Goal: Check status: Check status

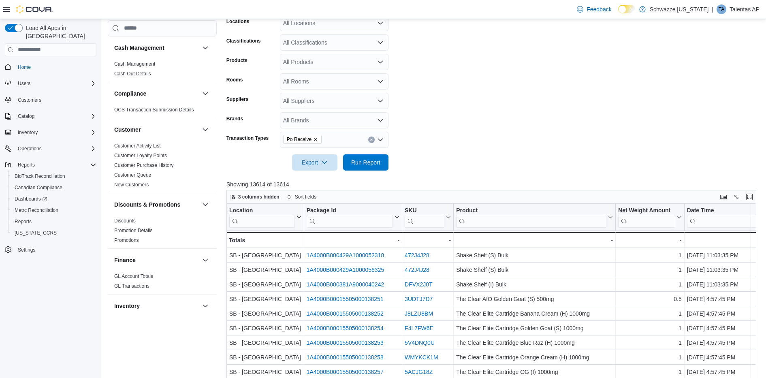
scroll to position [170, 0]
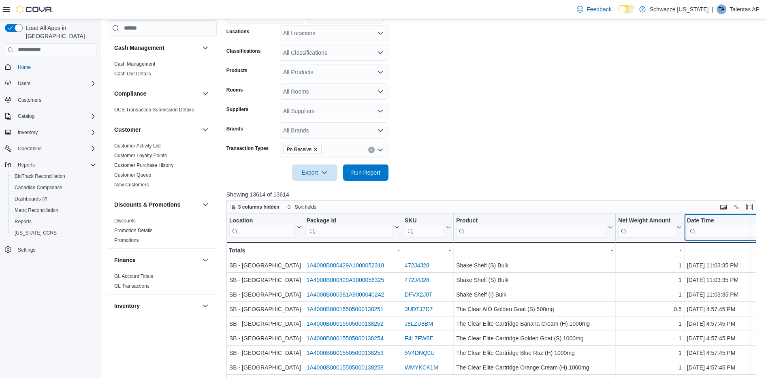
click at [723, 232] on input "search" at bounding box center [722, 230] width 70 height 13
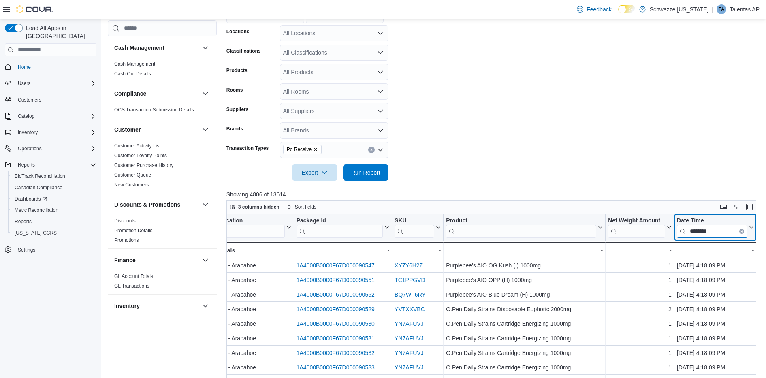
click at [723, 232] on input "********" at bounding box center [711, 230] width 70 height 13
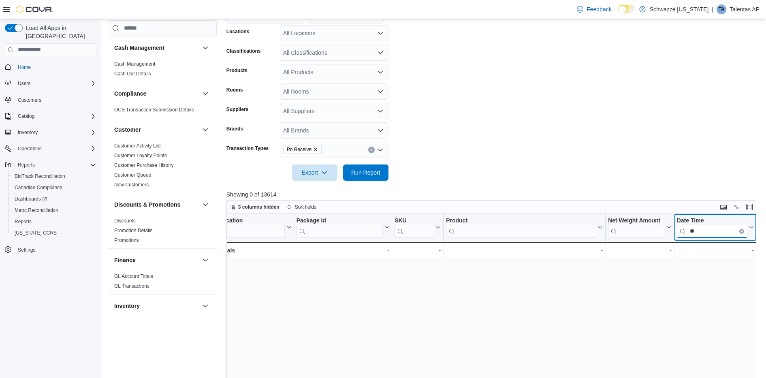
type input "*"
click at [707, 235] on input "search" at bounding box center [711, 230] width 70 height 13
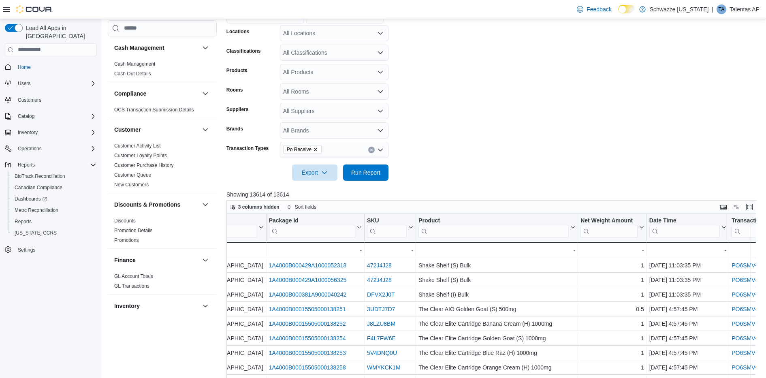
scroll to position [0, 74]
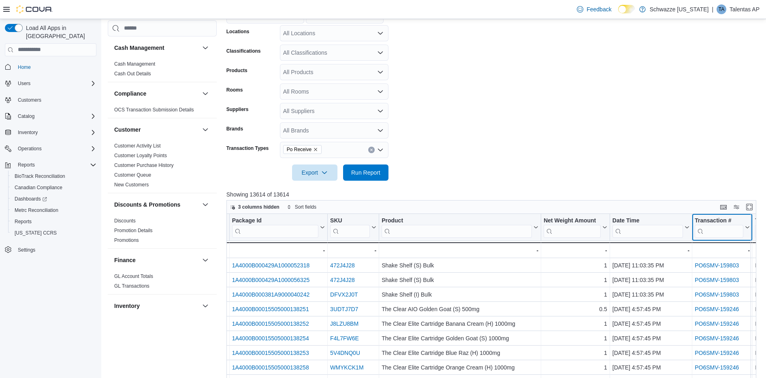
click at [711, 231] on input "search" at bounding box center [718, 230] width 49 height 13
paste input "**********"
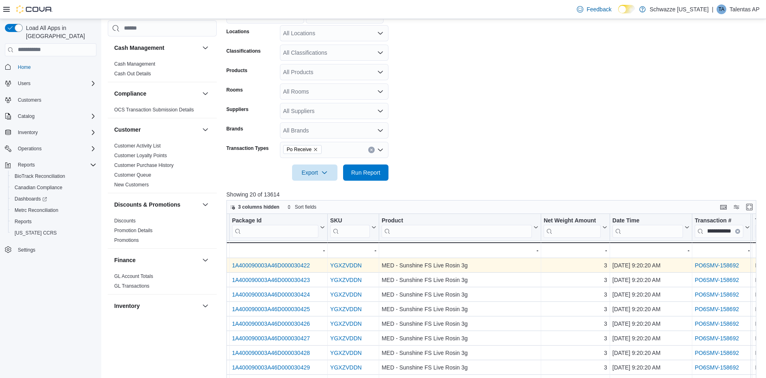
scroll to position [0, 0]
click at [719, 267] on link "PO6SMV-158692" at bounding box center [716, 265] width 44 height 6
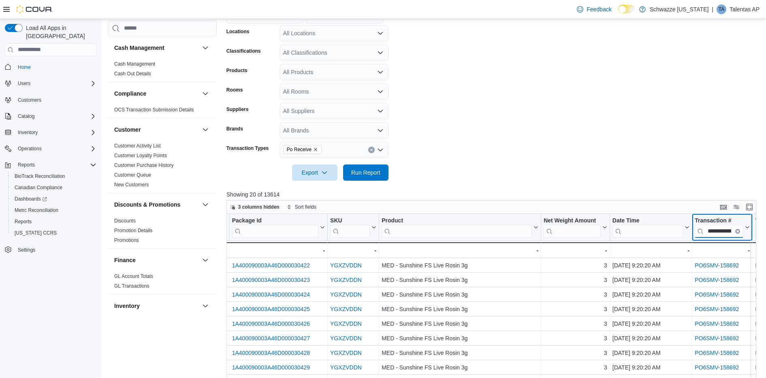
scroll to position [0, 19]
click at [733, 229] on input "**********" at bounding box center [718, 230] width 49 height 13
paste input "search"
type input "**********"
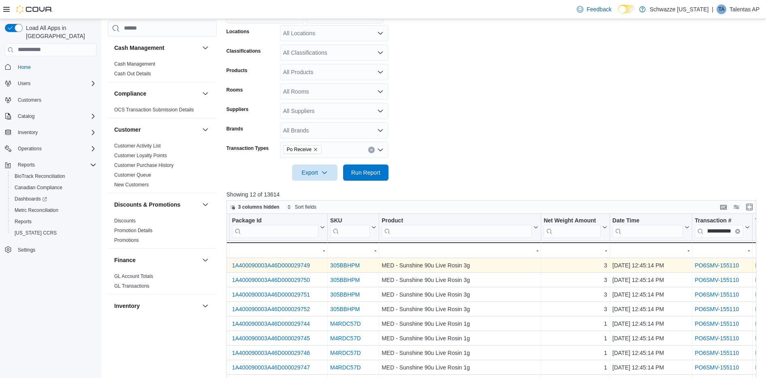
scroll to position [0, 0]
click at [720, 264] on link "PO6SMV-155110" at bounding box center [716, 265] width 44 height 6
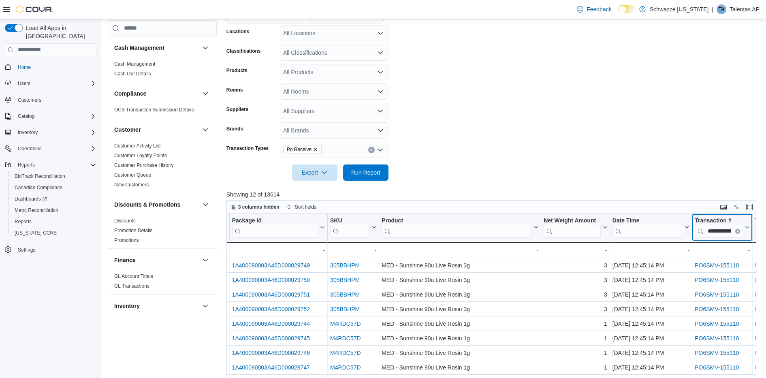
click at [736, 228] on button "Clear input" at bounding box center [737, 230] width 5 height 5
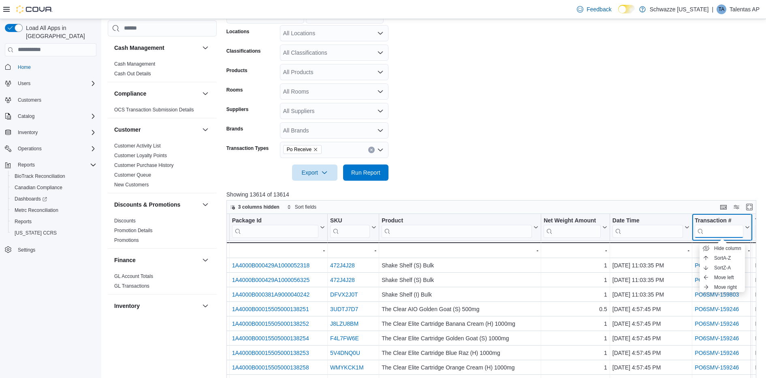
click at [725, 233] on input "search" at bounding box center [718, 230] width 49 height 13
paste input "**********"
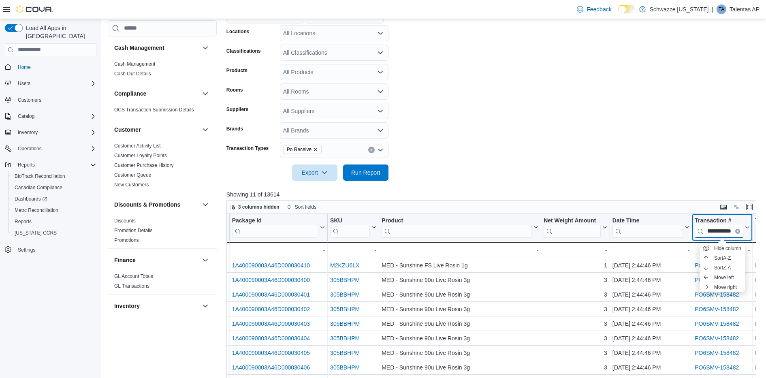
type input "**********"
click at [745, 225] on icon at bounding box center [746, 227] width 6 height 5
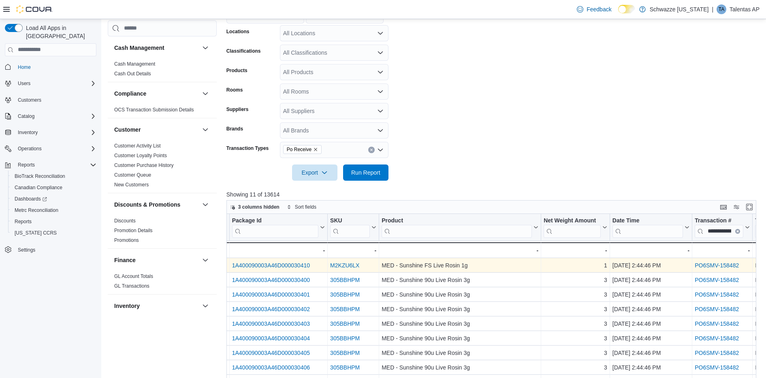
click at [717, 263] on link "PO6SMV-158482" at bounding box center [716, 265] width 44 height 6
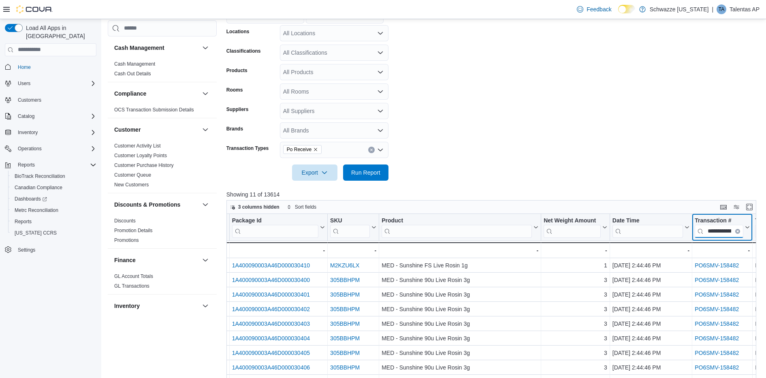
scroll to position [0, 19]
click at [727, 232] on input "**********" at bounding box center [718, 230] width 49 height 13
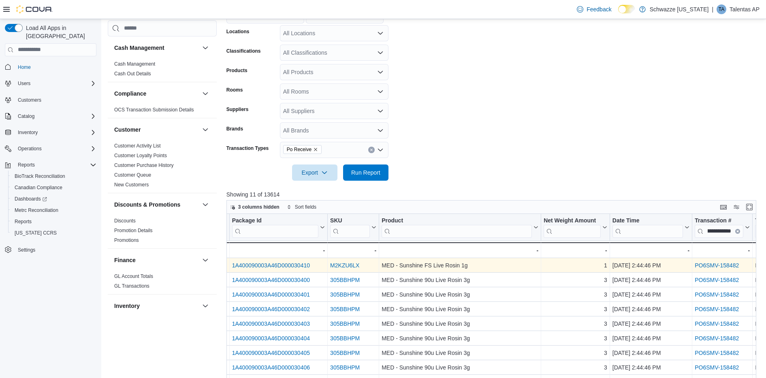
scroll to position [0, 0]
click at [719, 263] on link "PO6SMV-158482" at bounding box center [716, 265] width 44 height 6
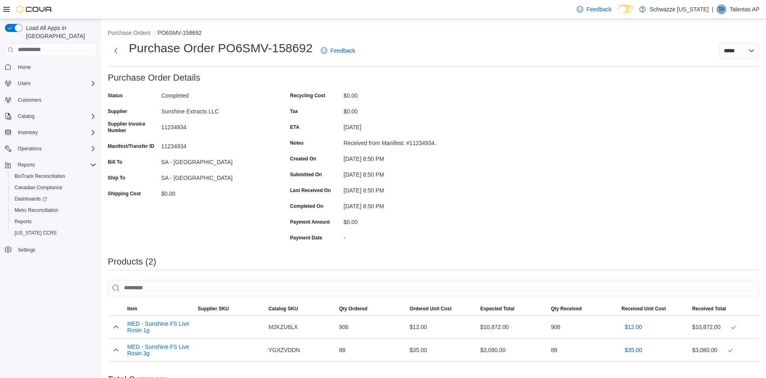
click at [175, 128] on div "11234934" at bounding box center [215, 126] width 108 height 10
copy div "11234934"
drag, startPoint x: 162, startPoint y: 112, endPoint x: 220, endPoint y: 111, distance: 58.3
click at [220, 111] on div "Sunshine Extracts LLC" at bounding box center [215, 110] width 108 height 10
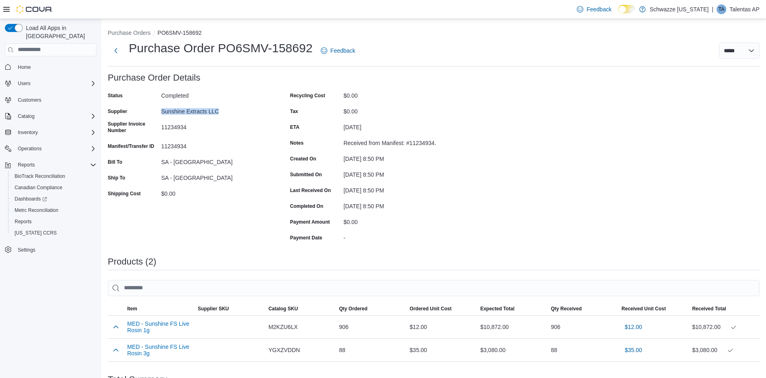
copy div "Sunshine Extracts LLC"
click at [742, 132] on div "Purchase Order: PO6SMV-158692 Feedback Purchase Order Details Status Completed …" at bounding box center [433, 272] width 651 height 398
drag, startPoint x: 219, startPoint y: 48, endPoint x: 310, endPoint y: 51, distance: 91.1
click at [310, 51] on h1 "Purchase Order PO6SMV-158692" at bounding box center [221, 48] width 184 height 16
copy h1 "PO6SMV-158692"
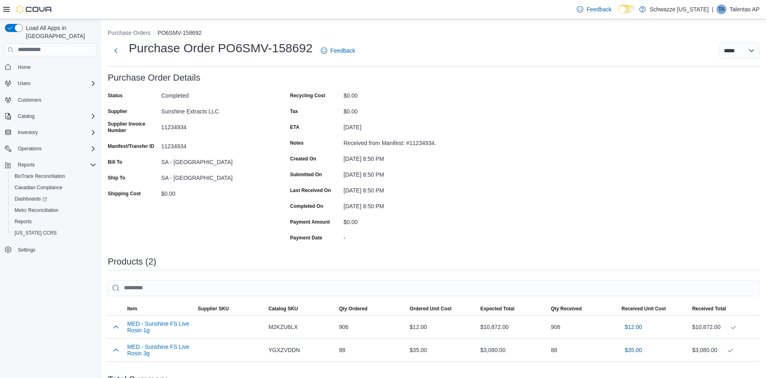
click at [167, 128] on div "11234934" at bounding box center [215, 126] width 108 height 10
copy div "11234934"
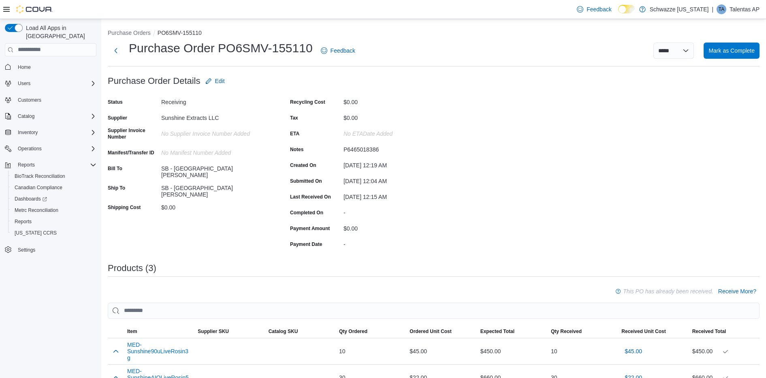
click at [353, 149] on div "P6465018386" at bounding box center [397, 148] width 108 height 10
copy div "P6465018386"
click at [219, 48] on h1 "Purchase Order PO6SMV-155110" at bounding box center [221, 48] width 184 height 16
drag, startPoint x: 219, startPoint y: 48, endPoint x: 296, endPoint y: 47, distance: 77.3
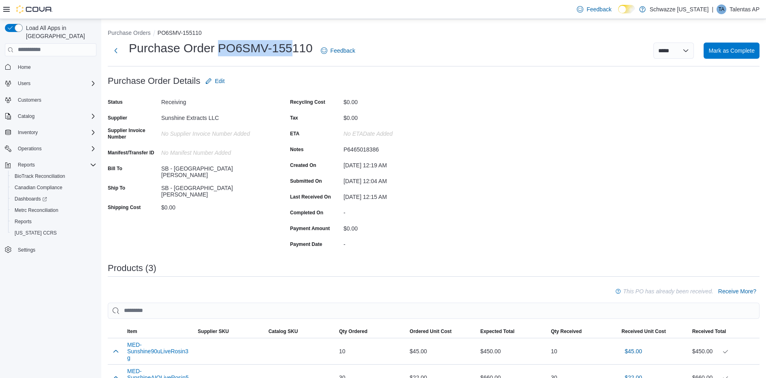
click at [296, 47] on h1 "Purchase Order PO6SMV-155110" at bounding box center [221, 48] width 184 height 16
drag, startPoint x: 296, startPoint y: 47, endPoint x: 288, endPoint y: 49, distance: 8.3
click at [288, 49] on h1 "Purchase Order PO6SMV-155110" at bounding box center [221, 48] width 184 height 16
copy div "PO6SMV-155110"
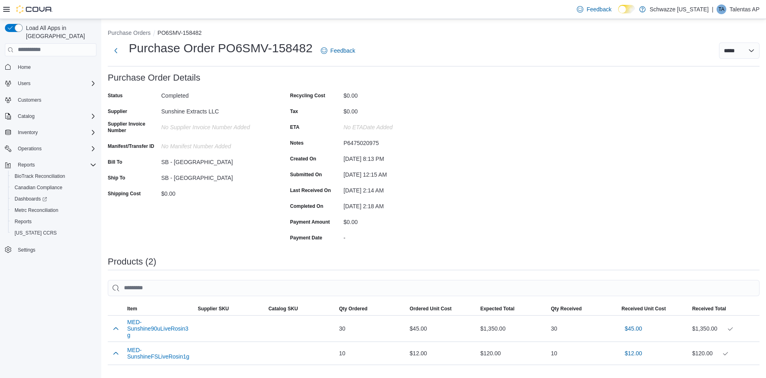
click at [362, 139] on div "P6475020975" at bounding box center [397, 141] width 108 height 10
copy div "P6475020975"
click at [219, 44] on h1 "Purchase Order PO6SMV-158482" at bounding box center [221, 48] width 184 height 16
drag, startPoint x: 219, startPoint y: 44, endPoint x: 312, endPoint y: 41, distance: 92.7
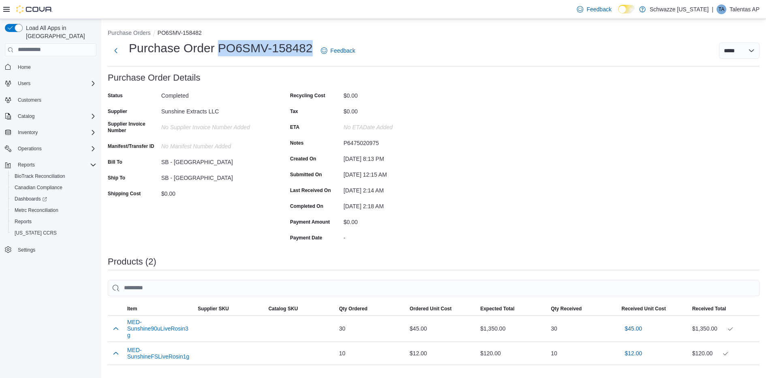
click at [312, 41] on h1 "Purchase Order PO6SMV-158482" at bounding box center [221, 48] width 184 height 16
copy h1 "PO6SMV-158482"
